Goal: Information Seeking & Learning: Learn about a topic

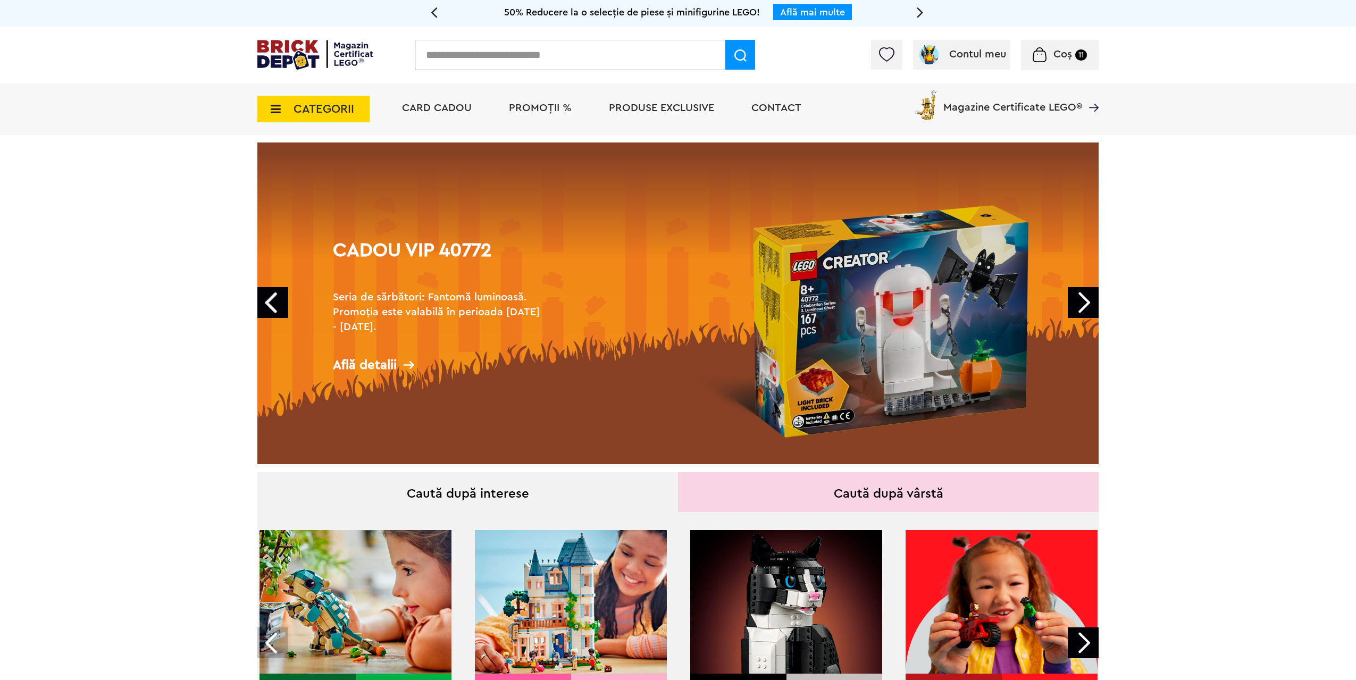
click at [649, 327] on link "Cadou VIP 40772 Seria de sărbători: Fantomă luminoasă. Promoția este valabilă î…" at bounding box center [677, 304] width 841 height 322
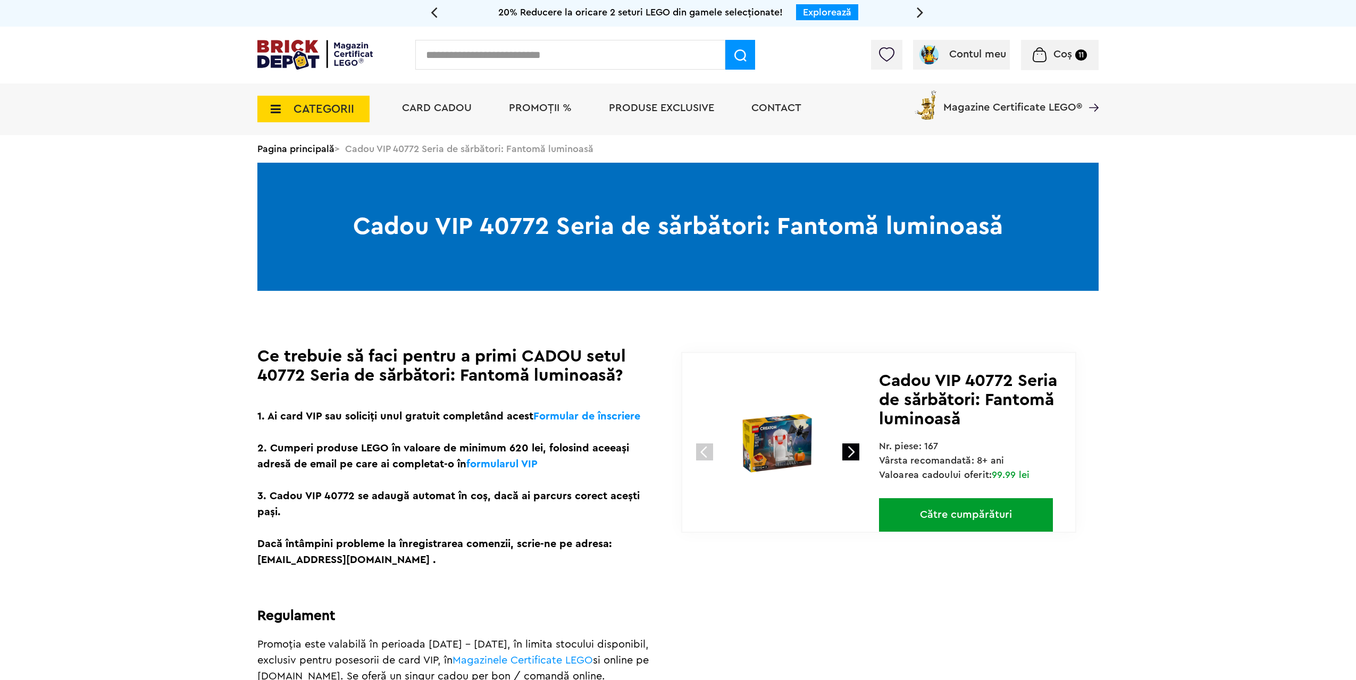
click at [997, 377] on span "Cadou VIP 40772 Seria de sărbători: Fantomă luminoasă" at bounding box center [968, 399] width 178 height 55
copy span "40772"
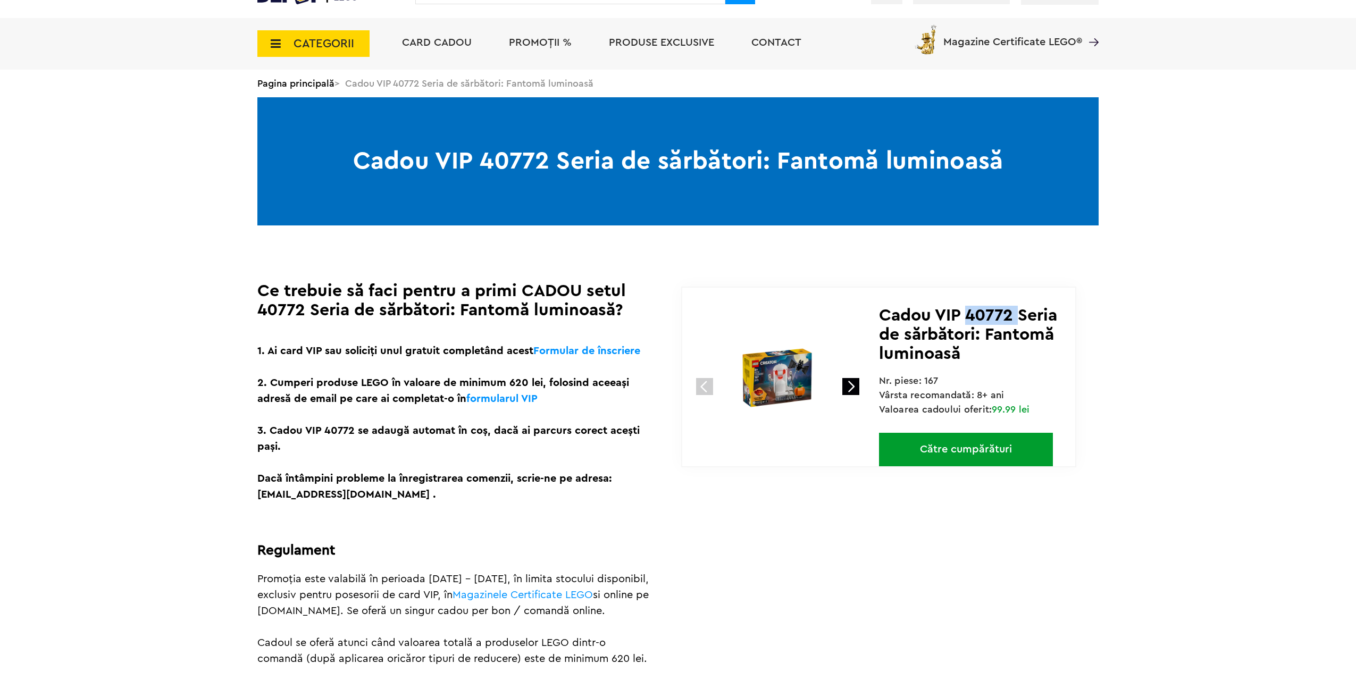
scroll to position [319, 0]
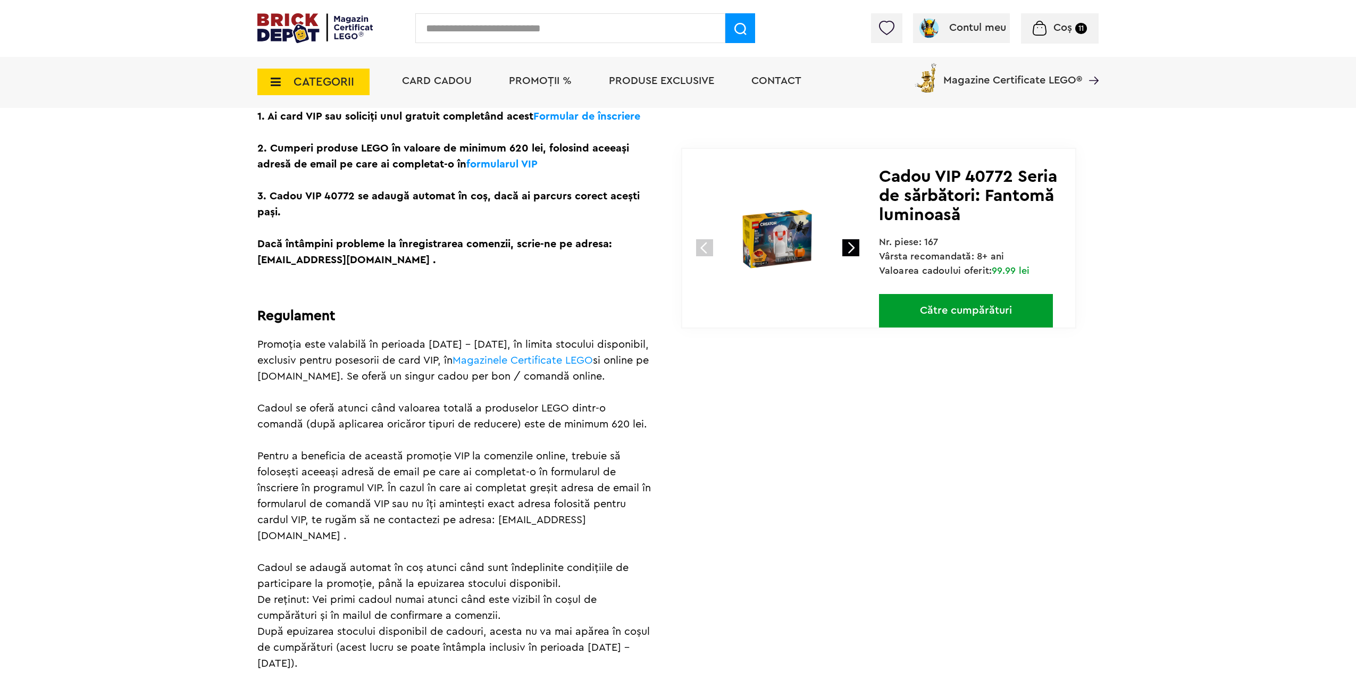
click at [446, 198] on p "1. Ai card VIP sau soliciți unul gratuit completând acest Formular de înscriere…" at bounding box center [454, 188] width 394 height 160
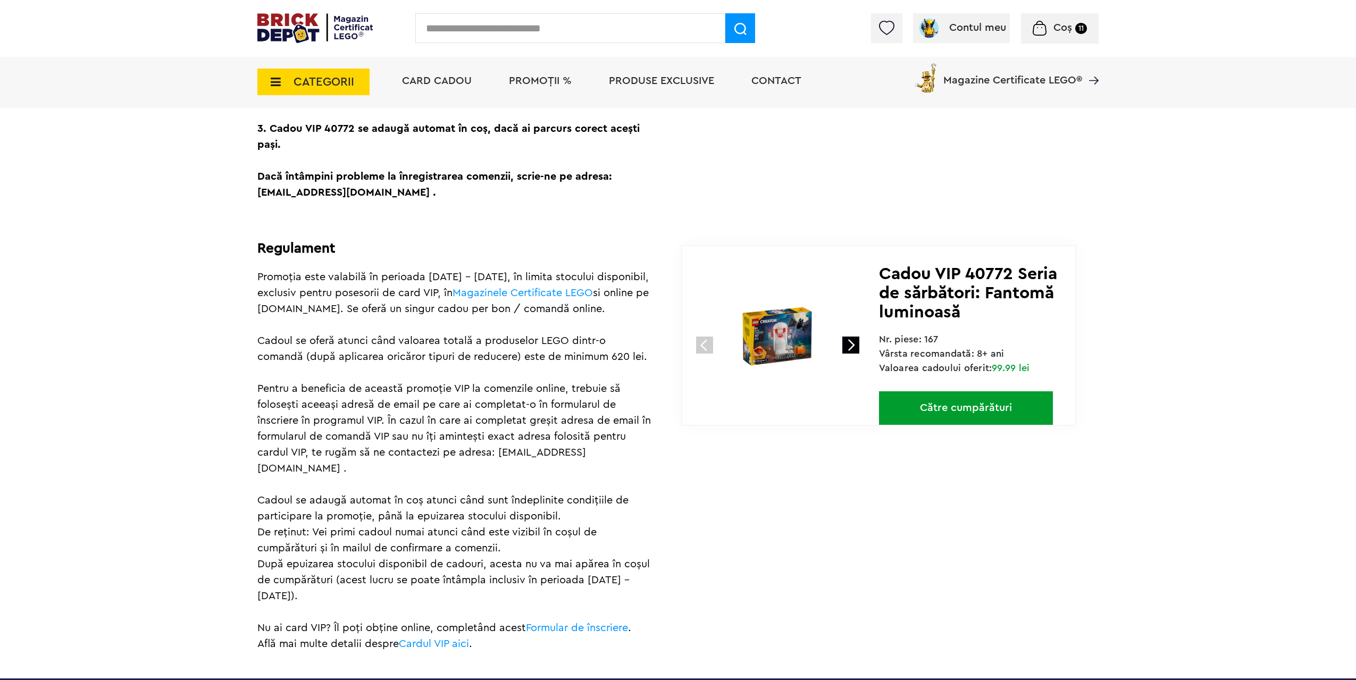
scroll to position [372, 0]
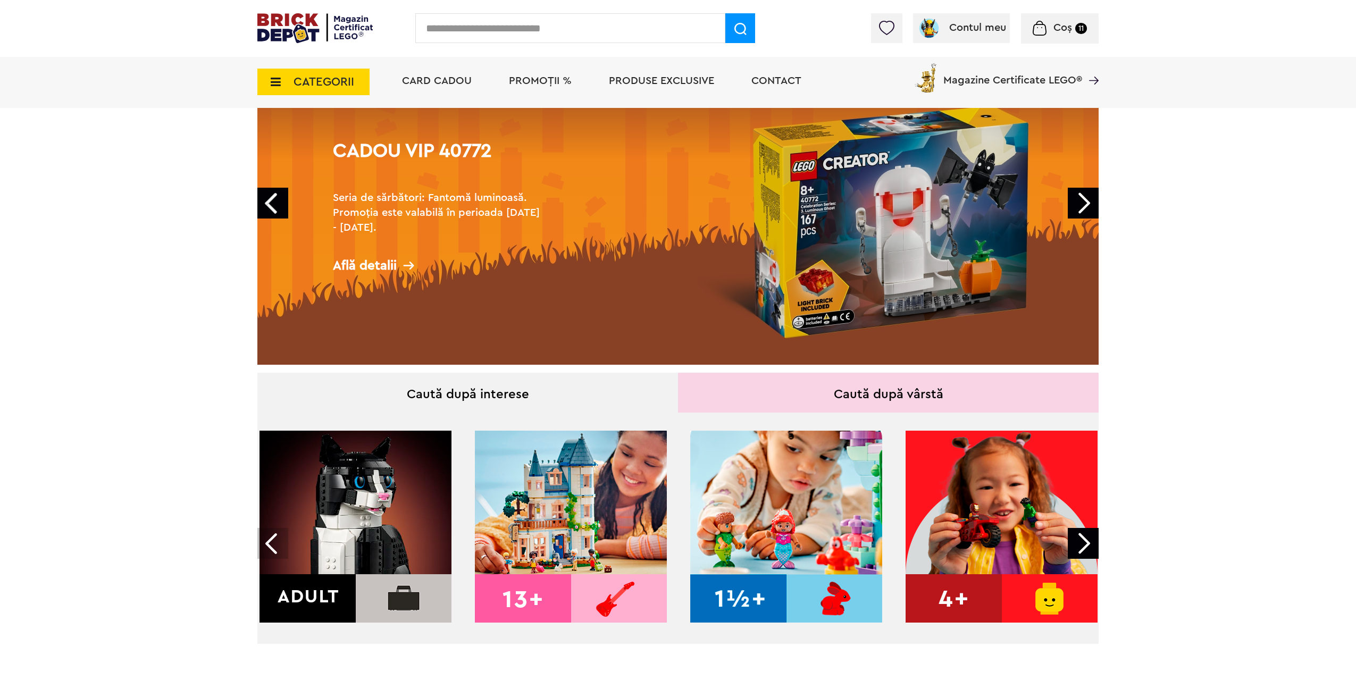
scroll to position [106, 0]
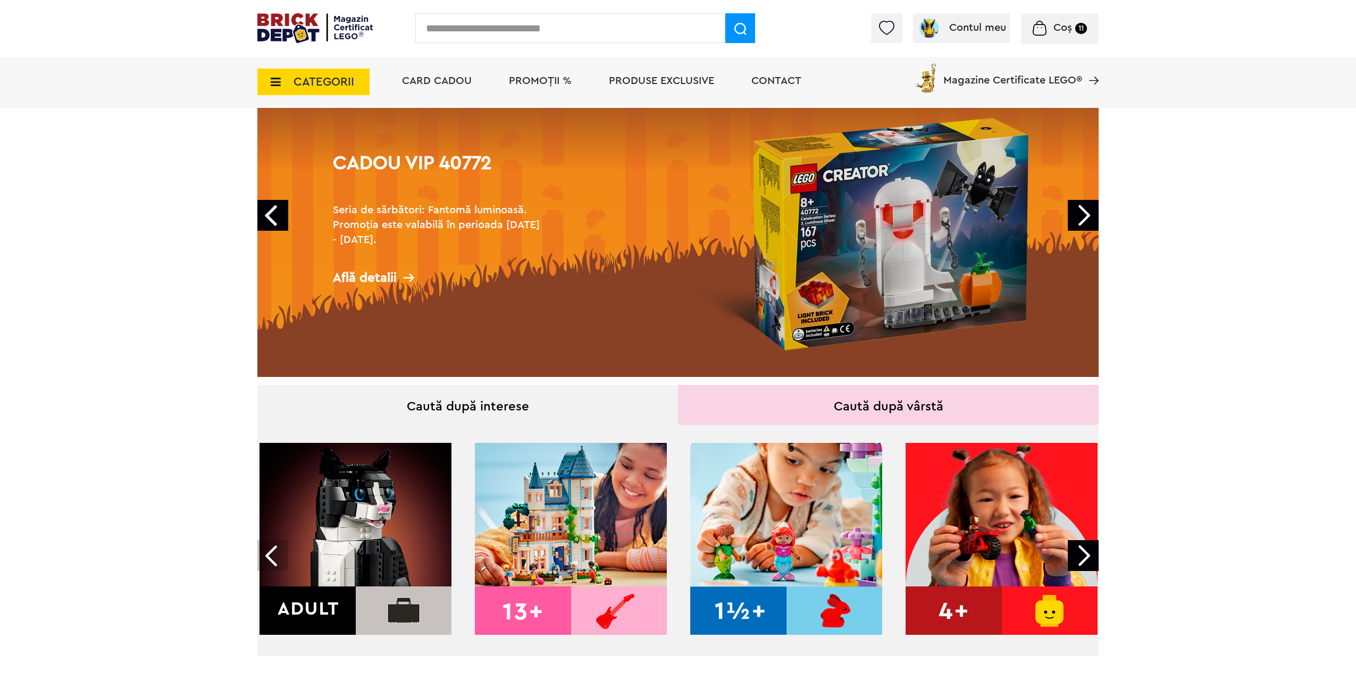
click at [1091, 214] on link "Next" at bounding box center [1083, 215] width 31 height 31
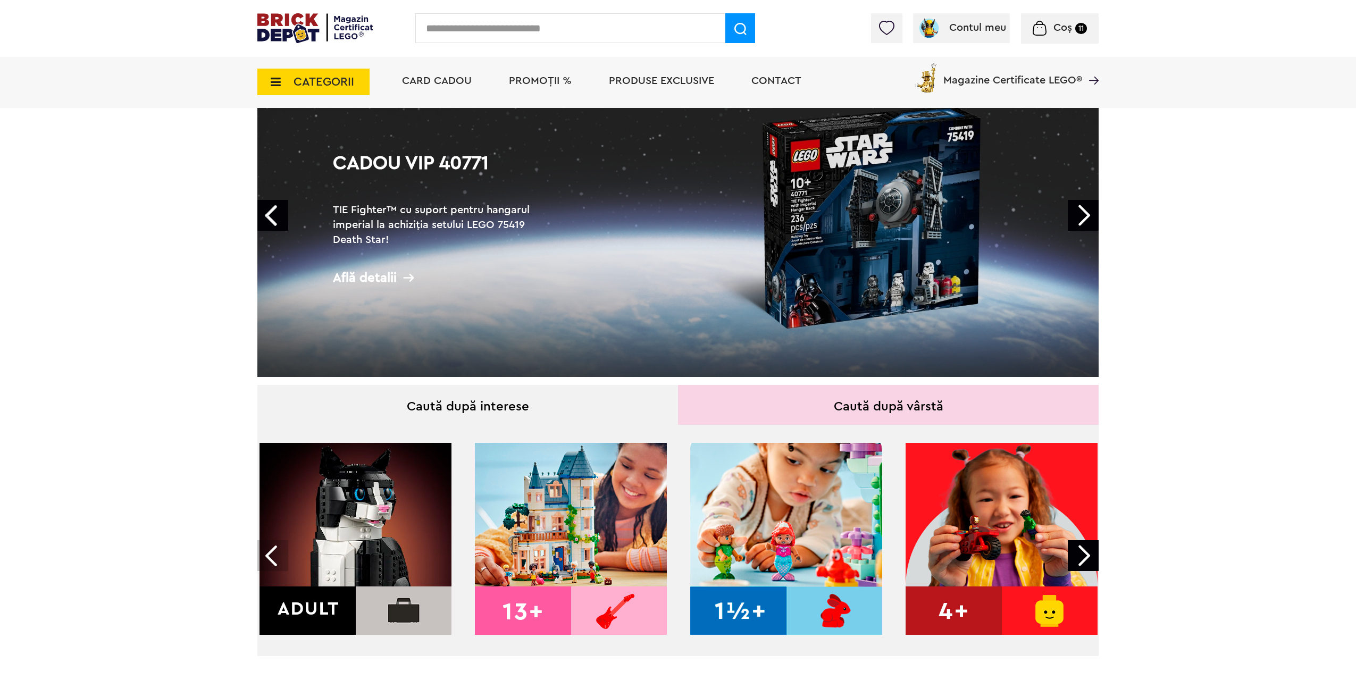
click at [1081, 216] on link "Next" at bounding box center [1083, 215] width 31 height 31
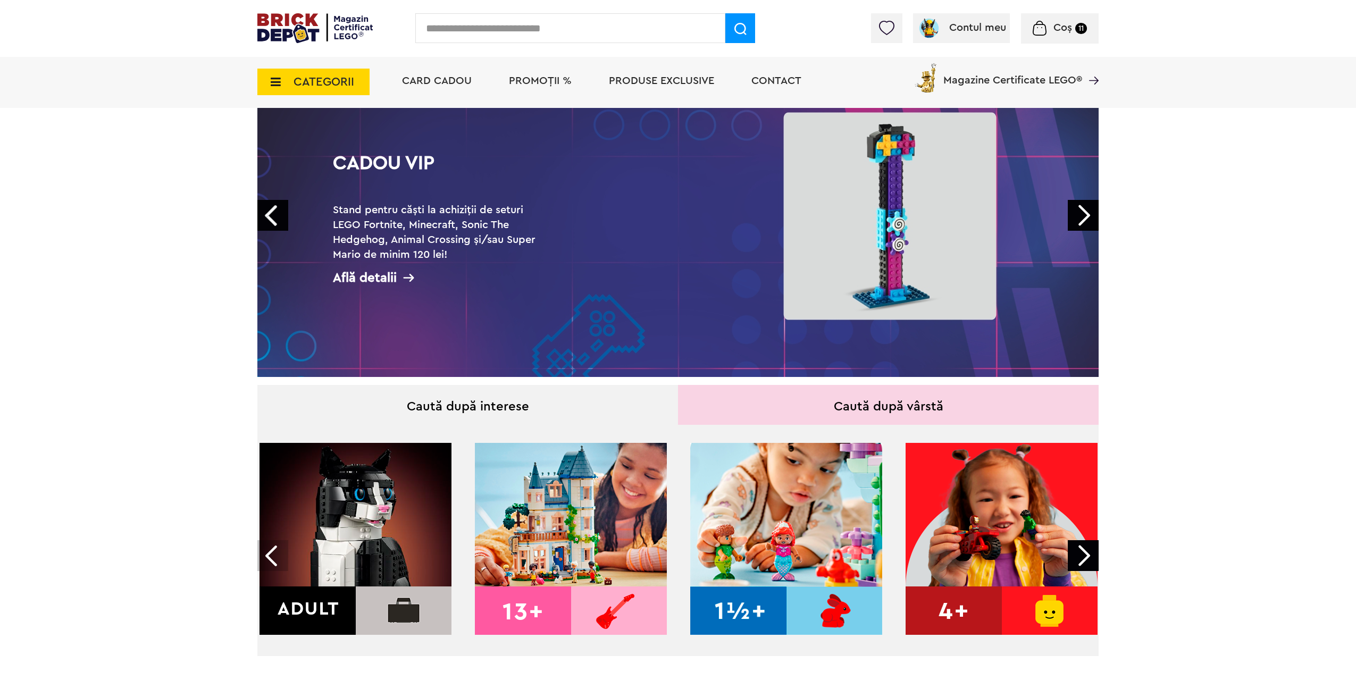
click at [1081, 216] on link "Next" at bounding box center [1083, 215] width 31 height 31
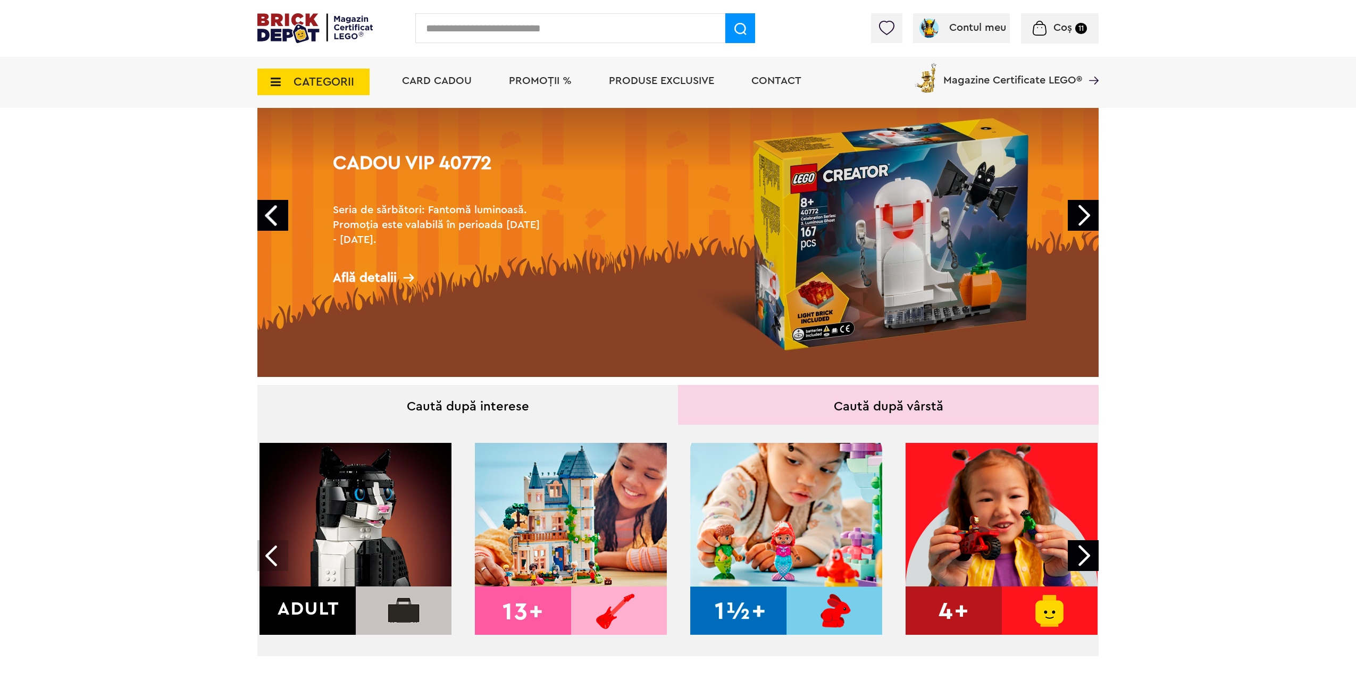
click at [1079, 216] on link "Next" at bounding box center [1083, 215] width 31 height 31
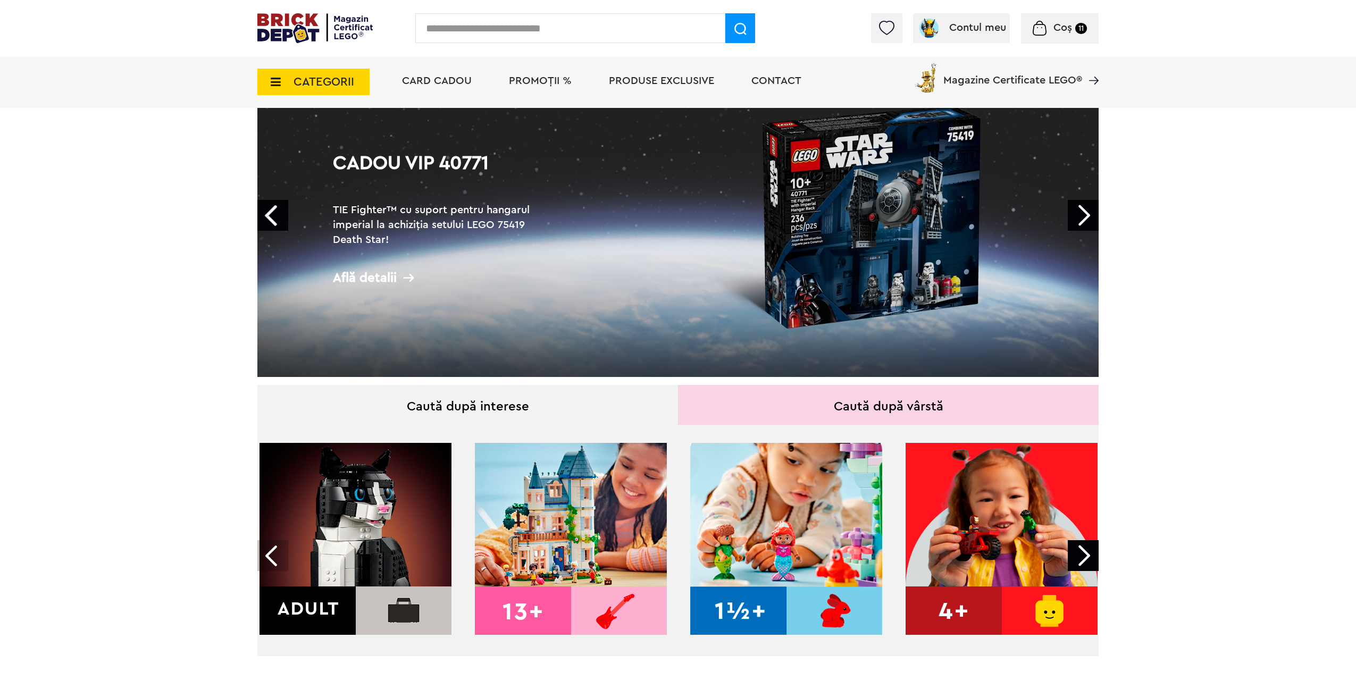
click at [1079, 216] on link "Next" at bounding box center [1083, 215] width 31 height 31
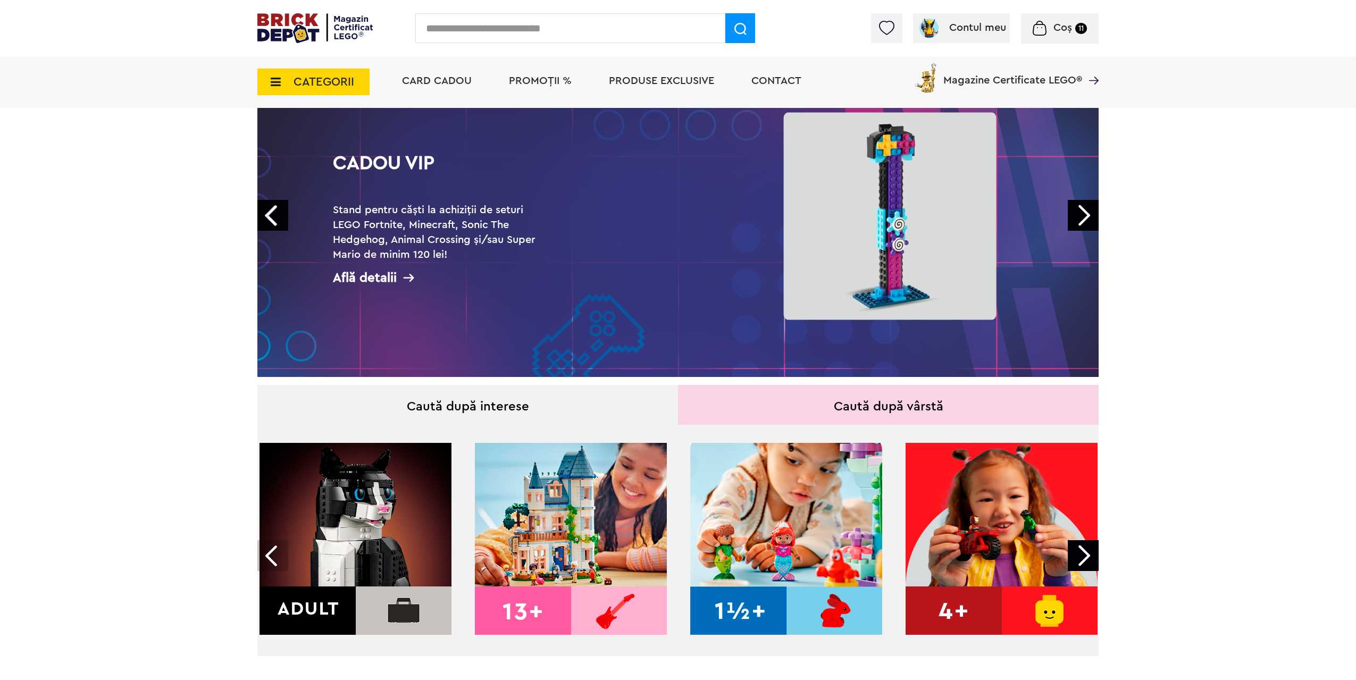
click at [1079, 216] on link "Next" at bounding box center [1083, 215] width 31 height 31
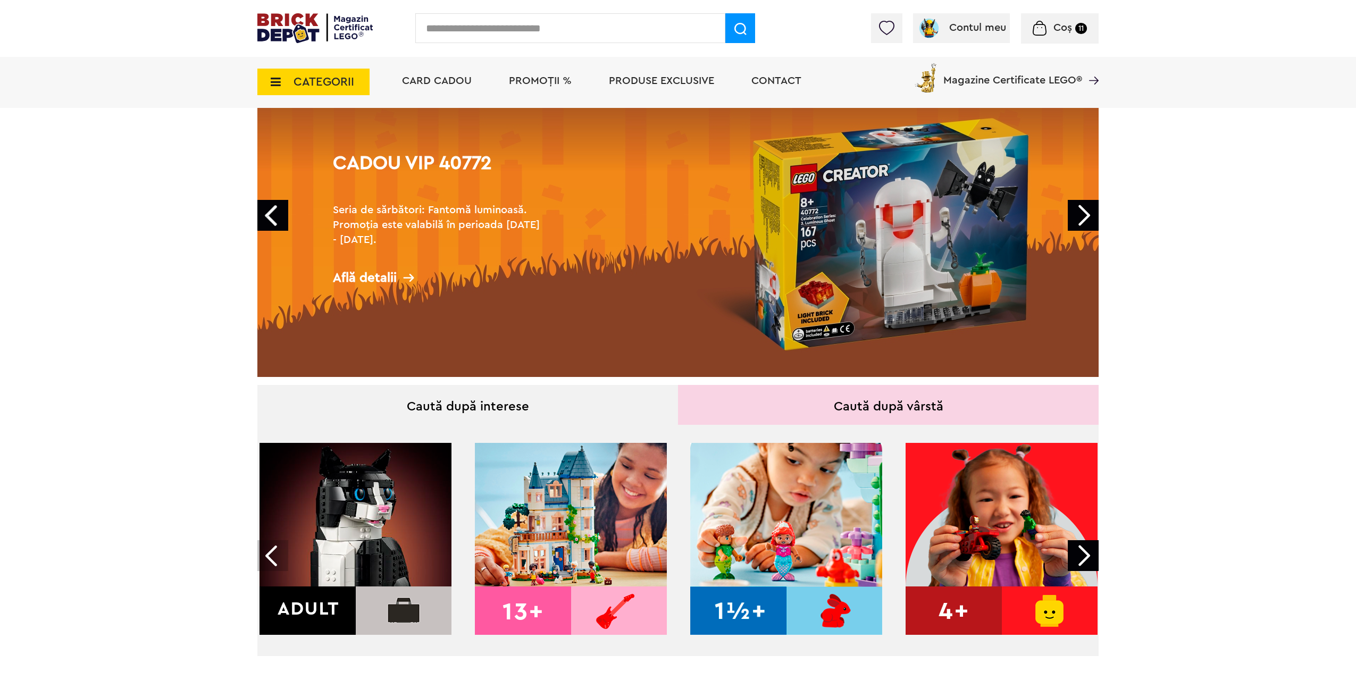
click at [1081, 216] on link "Next" at bounding box center [1083, 215] width 31 height 31
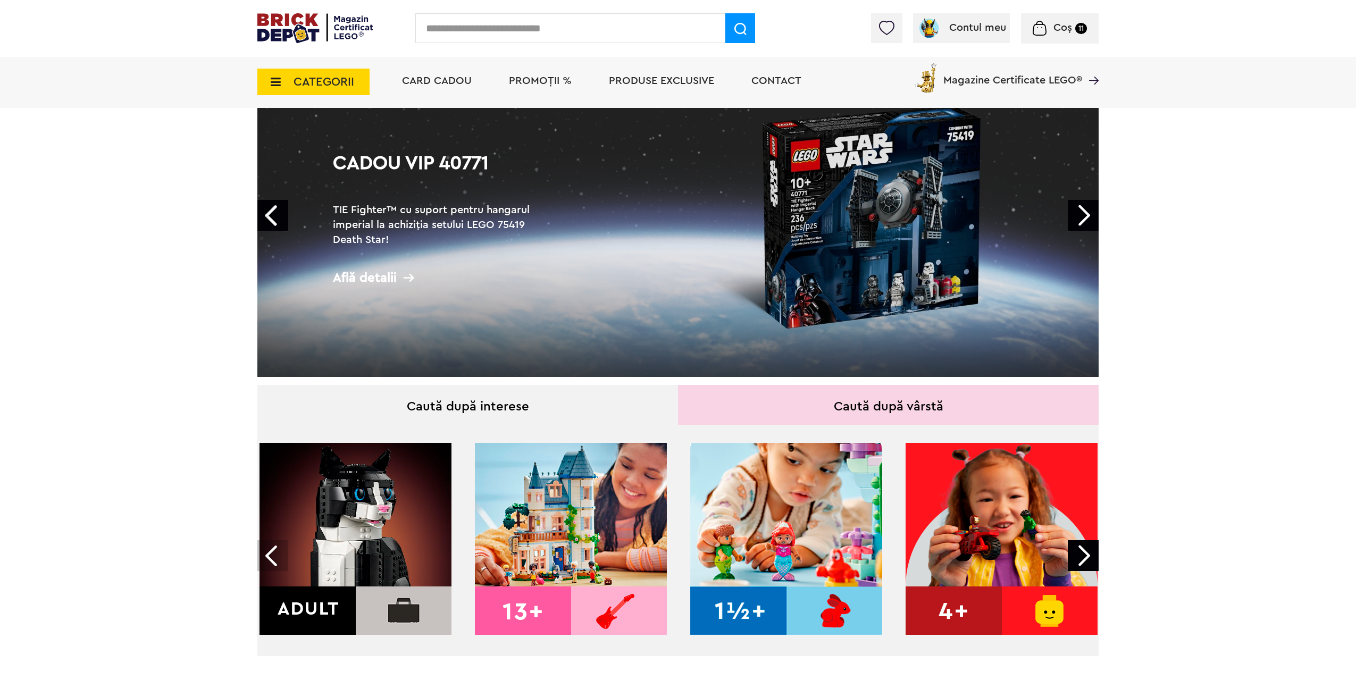
click at [1081, 216] on link "Next" at bounding box center [1083, 215] width 31 height 31
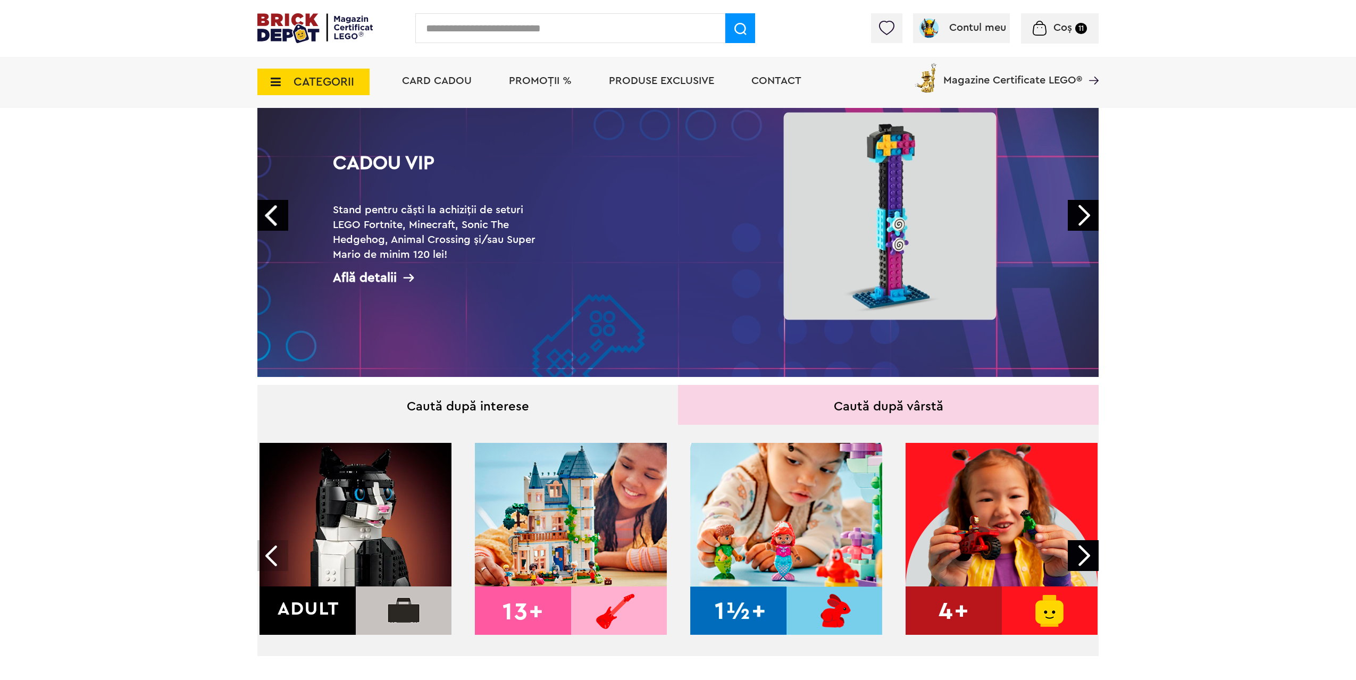
click at [1081, 216] on link "Next" at bounding box center [1083, 215] width 31 height 31
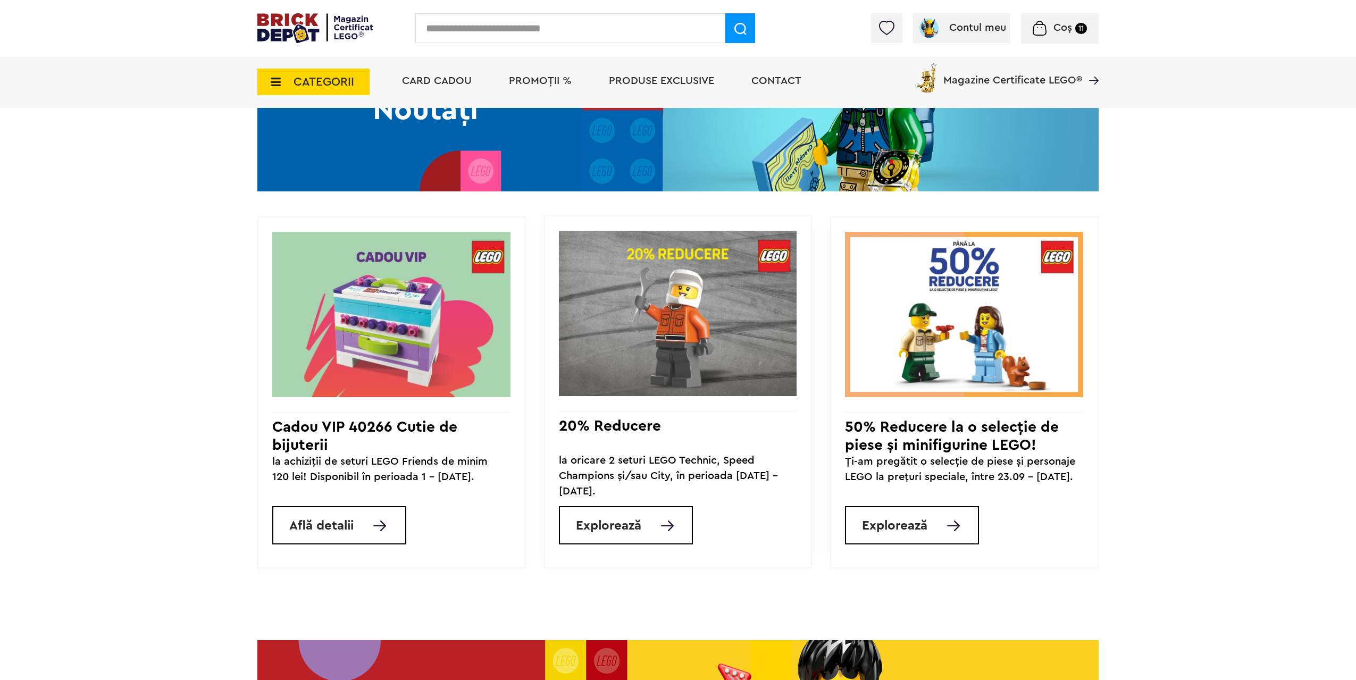
scroll to position [851, 0]
